Goal: Navigation & Orientation: Understand site structure

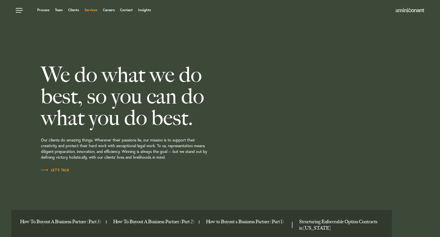
click at [93, 9] on link "Services" at bounding box center [90, 9] width 13 height 3
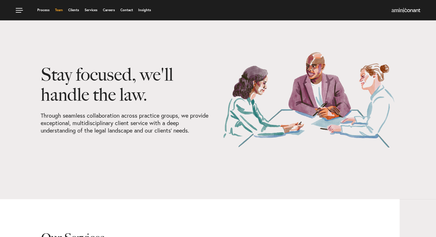
click at [58, 8] on link "Team" at bounding box center [59, 9] width 8 height 3
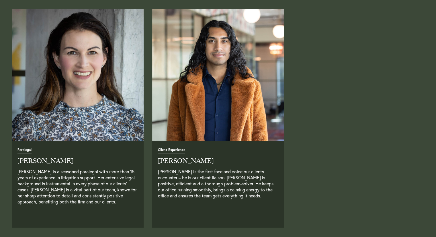
scroll to position [1432, 0]
